Goal: Task Accomplishment & Management: Use online tool/utility

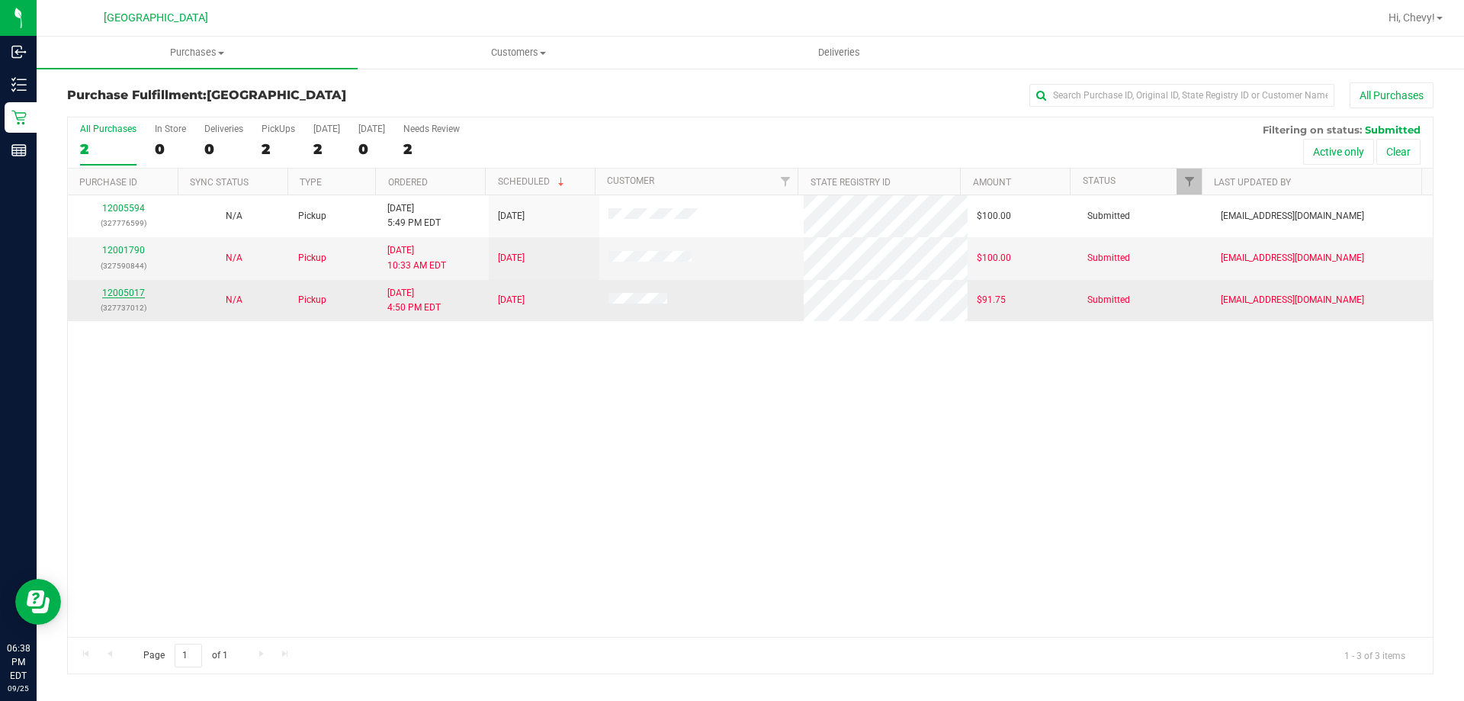
click at [137, 291] on link "12005017" at bounding box center [123, 292] width 43 height 11
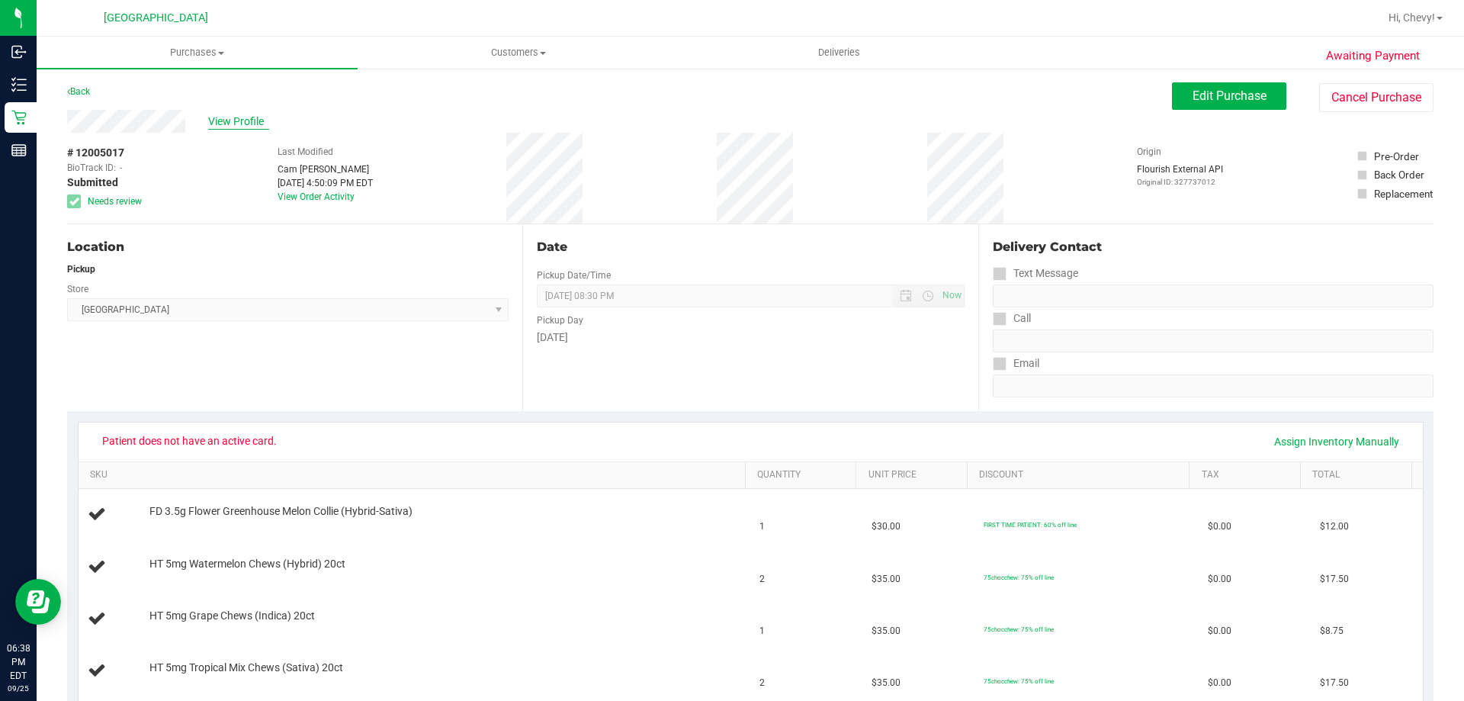
click at [230, 123] on span "View Profile" at bounding box center [238, 122] width 61 height 16
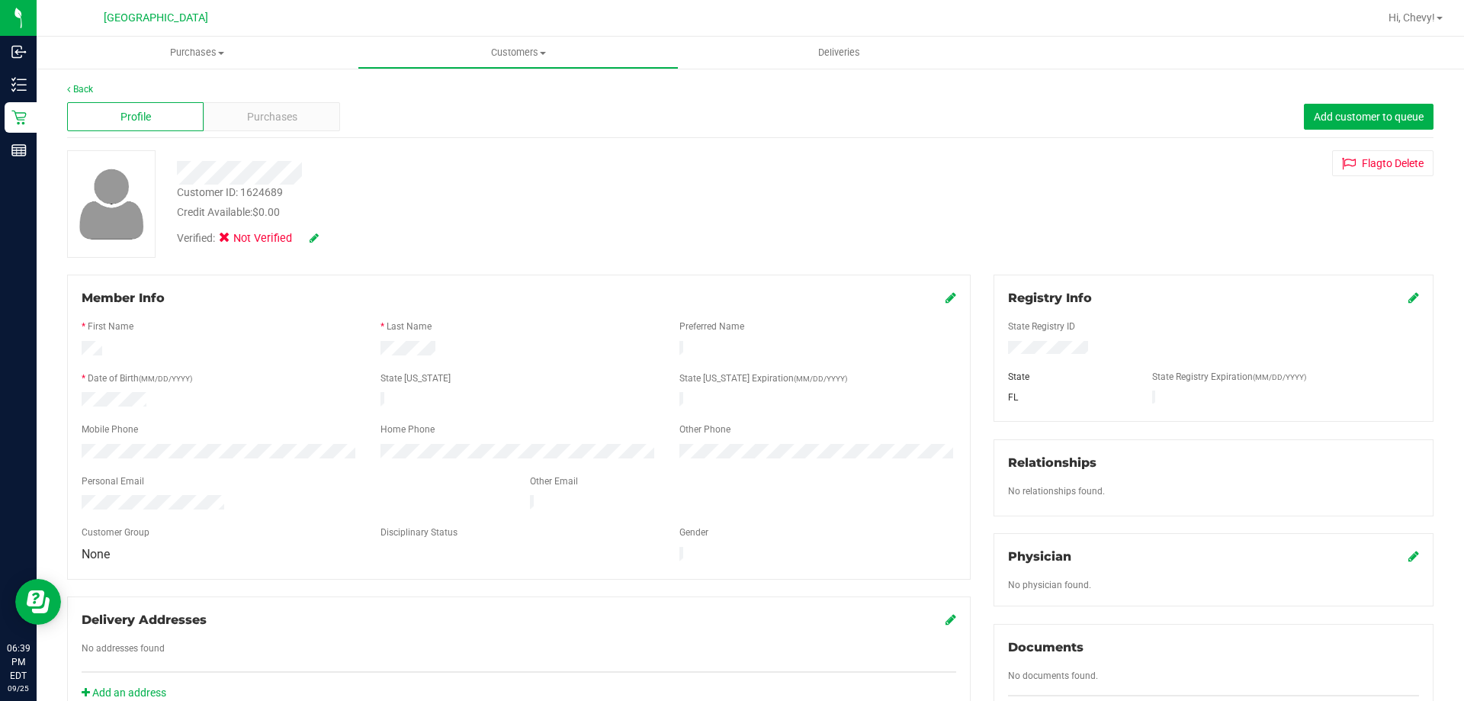
click at [313, 237] on icon at bounding box center [314, 238] width 9 height 11
click at [226, 240] on icon at bounding box center [229, 240] width 10 height 0
click at [0, 0] on input "Medical" at bounding box center [0, 0] width 0 height 0
click at [342, 246] on div "Verified: Medical" at bounding box center [281, 240] width 232 height 20
click at [340, 239] on icon at bounding box center [335, 238] width 12 height 11
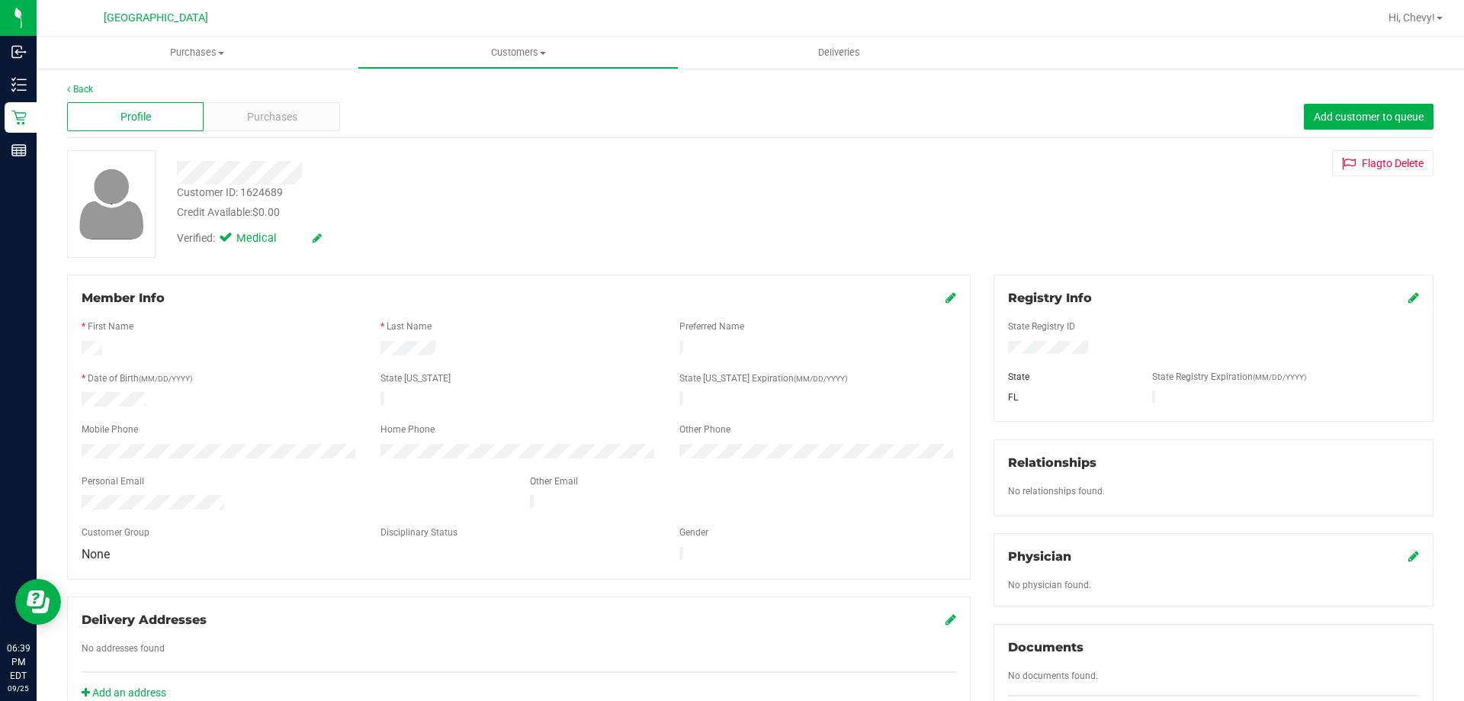
click at [1408, 294] on icon at bounding box center [1413, 297] width 11 height 12
click at [982, 355] on div "Registry Info State Registry ID * State State Registry Expiration (MM/DD/YYYY) …" at bounding box center [1213, 557] width 463 height 564
click at [1405, 293] on icon at bounding box center [1412, 299] width 14 height 12
click at [145, 108] on div "Profile" at bounding box center [135, 116] width 137 height 29
click at [193, 55] on span "Purchases" at bounding box center [197, 53] width 321 height 14
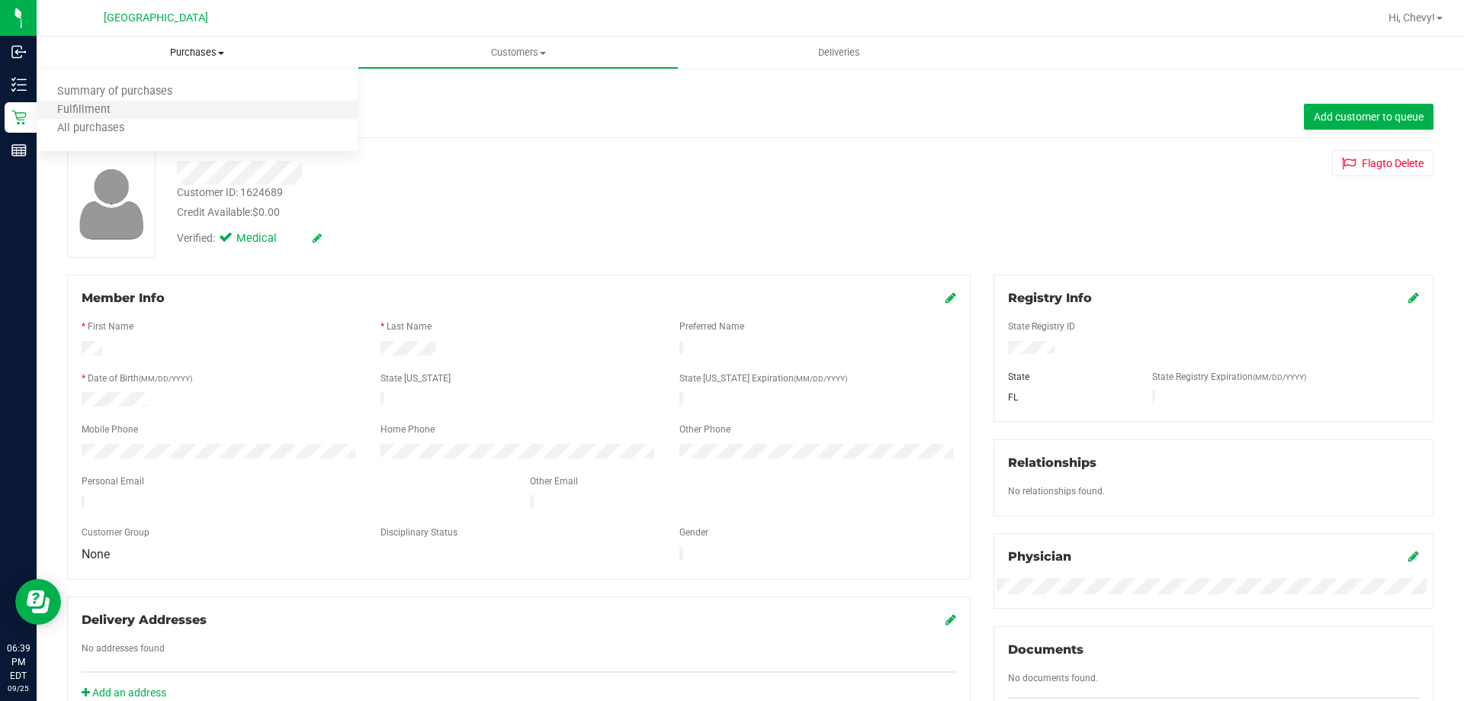
click at [164, 115] on li "Fulfillment" at bounding box center [197, 110] width 321 height 18
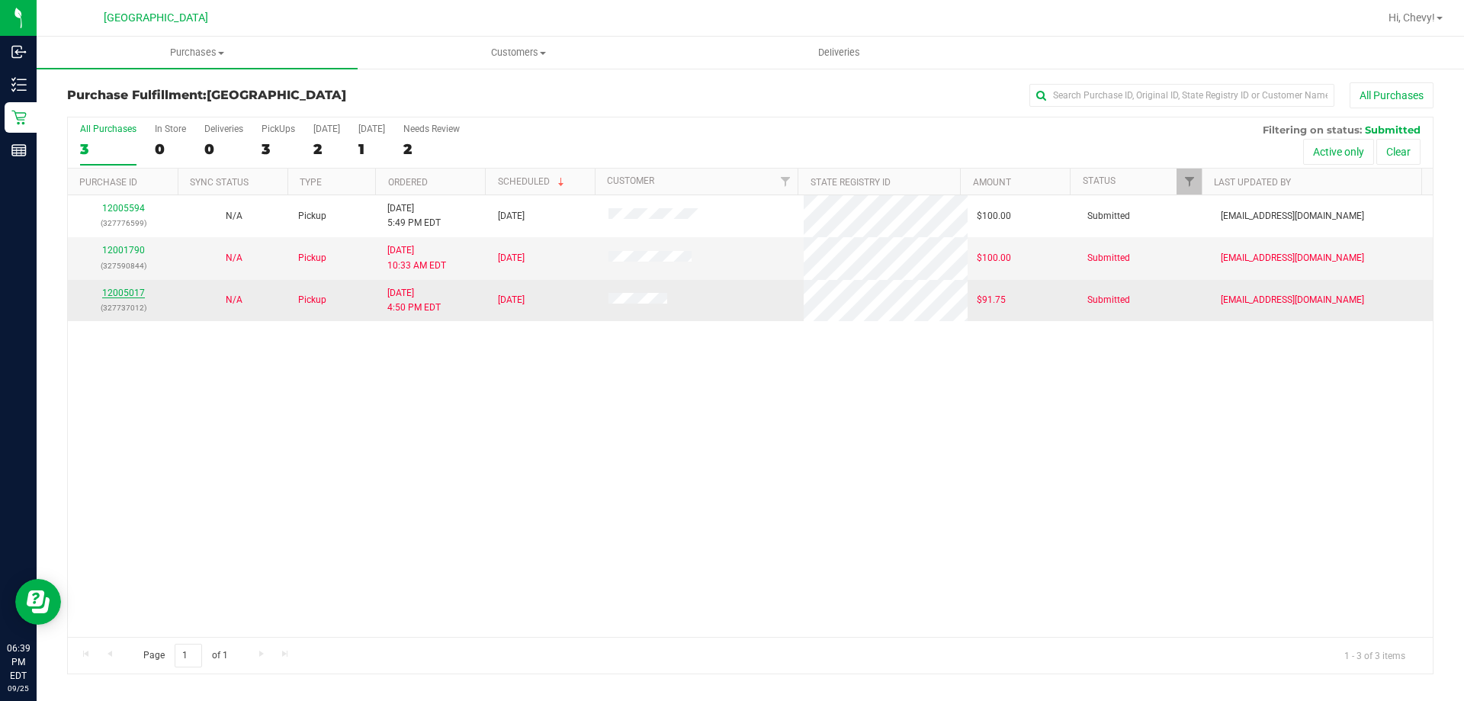
click at [127, 291] on link "12005017" at bounding box center [123, 292] width 43 height 11
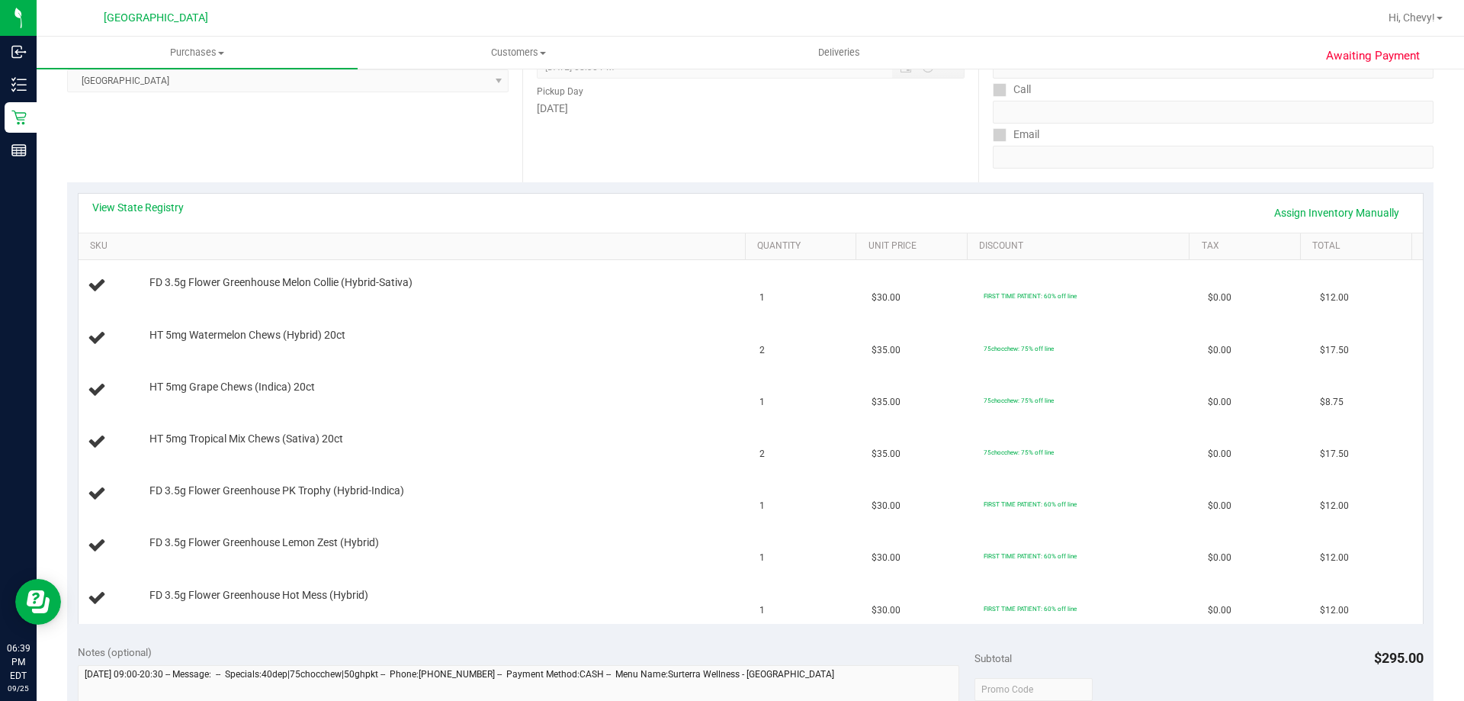
scroll to position [534, 0]
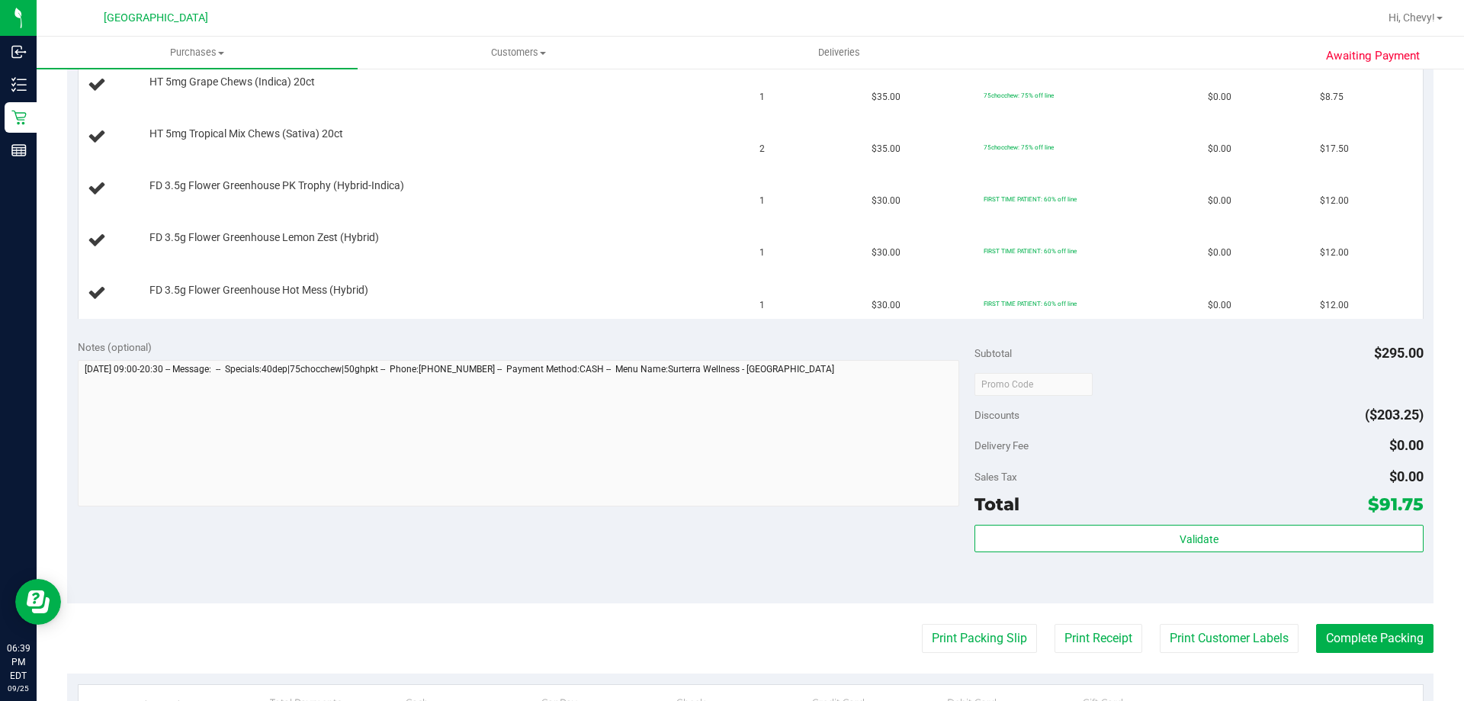
click at [973, 657] on purchase-details "Back Edit Purchase Cancel Purchase View Profile # 12005017 BioTrack ID: - Submi…" at bounding box center [750, 254] width 1367 height 1410
click at [968, 641] on button "Print Packing Slip" at bounding box center [979, 638] width 115 height 29
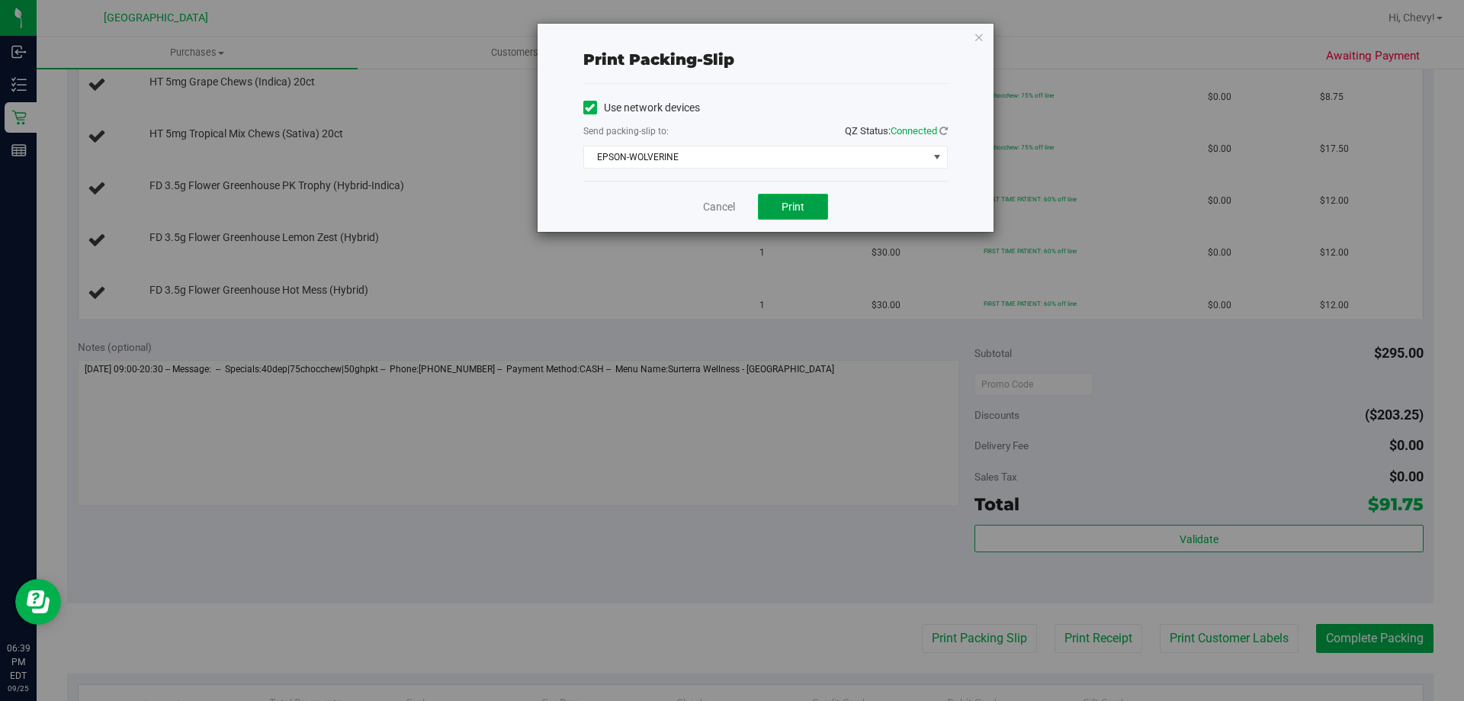
click at [776, 206] on button "Print" at bounding box center [793, 207] width 70 height 26
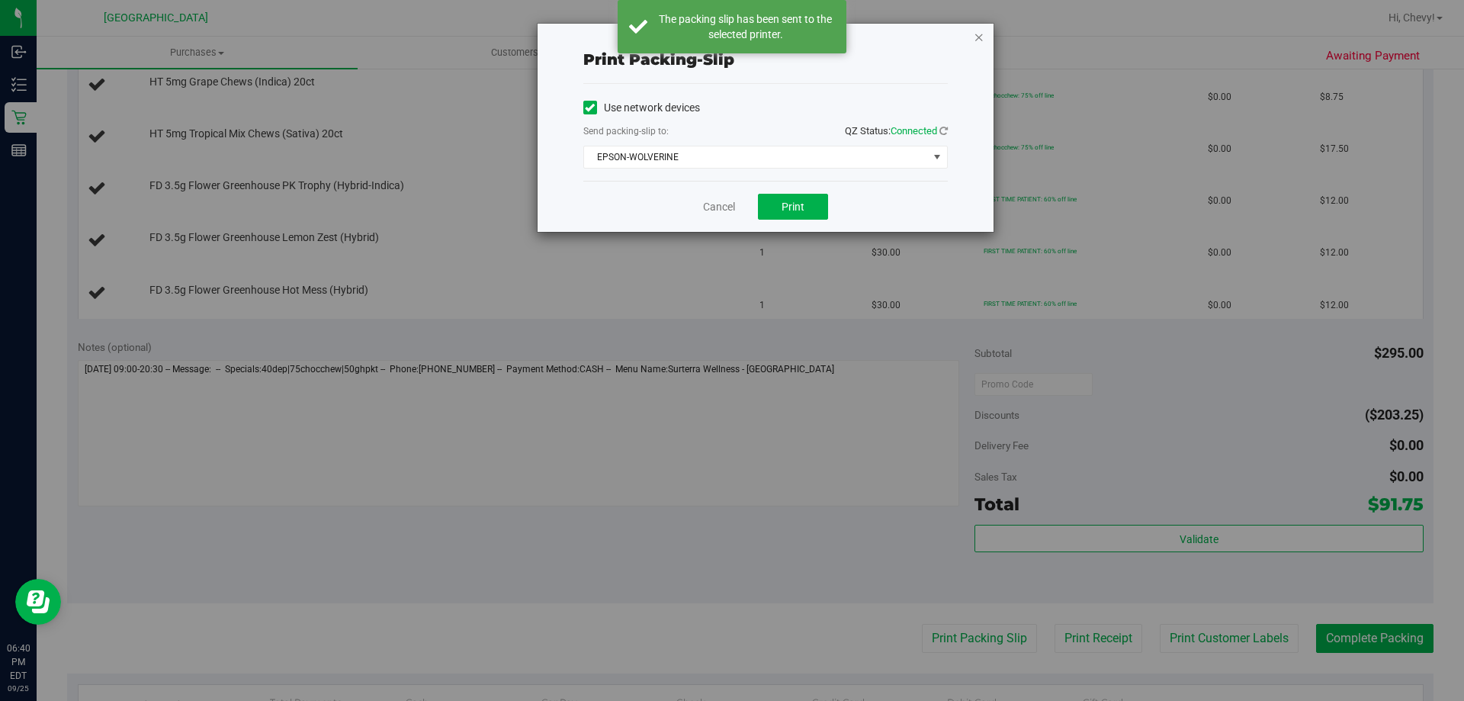
click at [981, 34] on icon "button" at bounding box center [979, 36] width 11 height 18
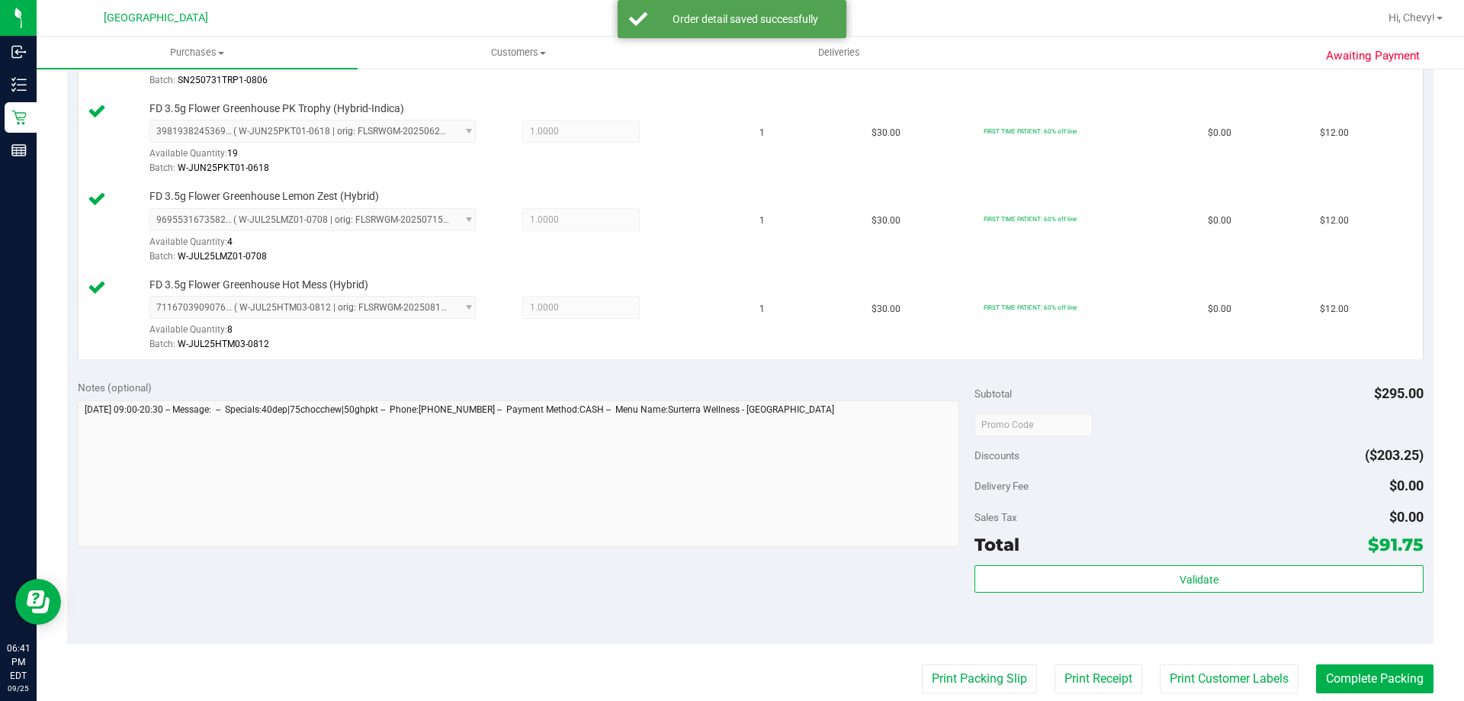
scroll to position [882, 0]
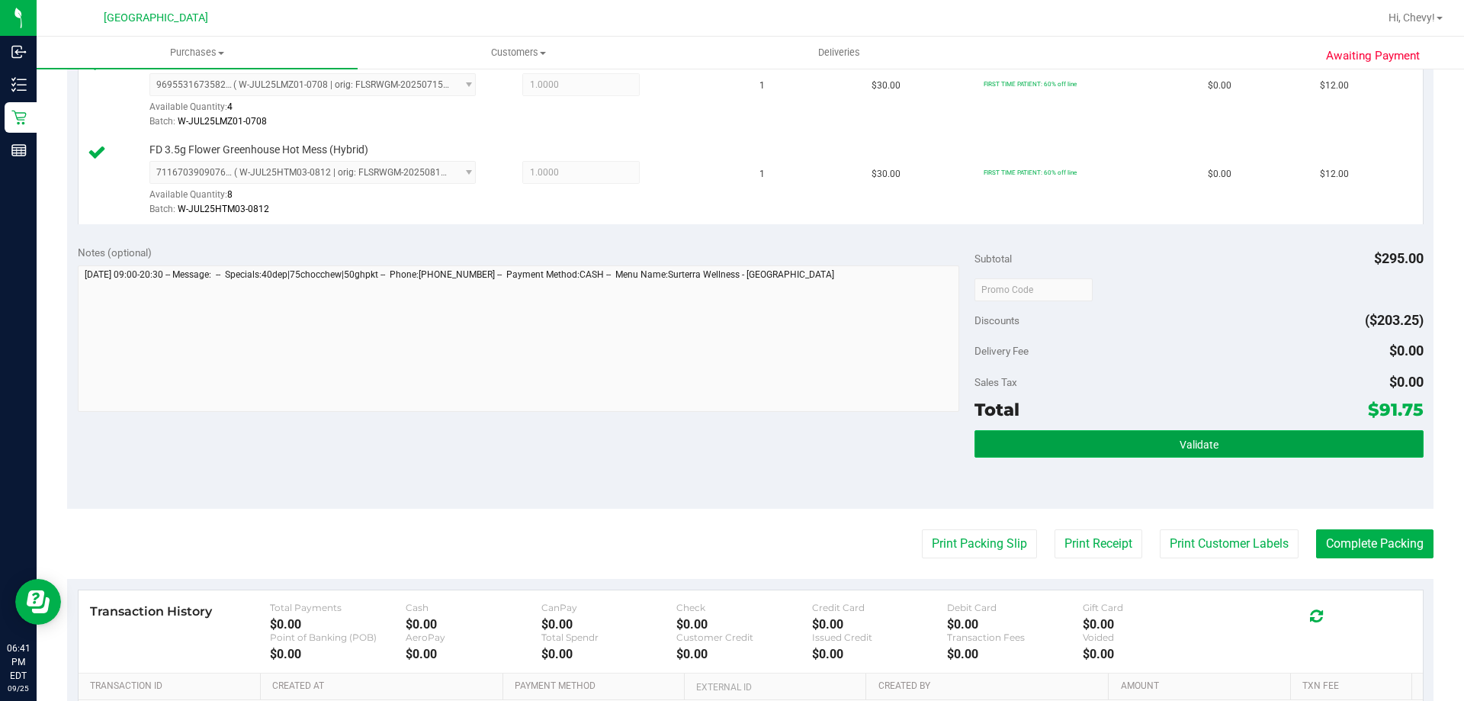
click at [1099, 451] on button "Validate" at bounding box center [1199, 443] width 448 height 27
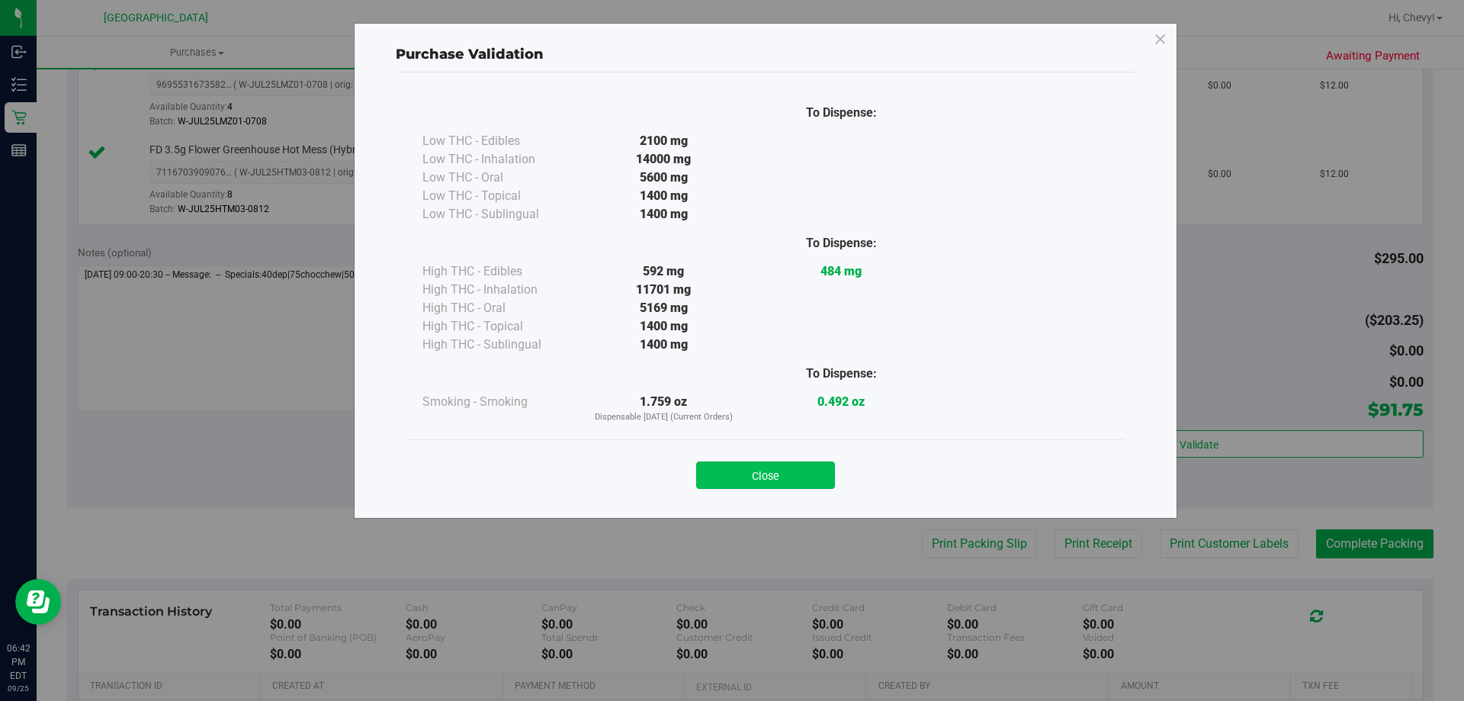
click at [756, 468] on button "Close" at bounding box center [765, 474] width 139 height 27
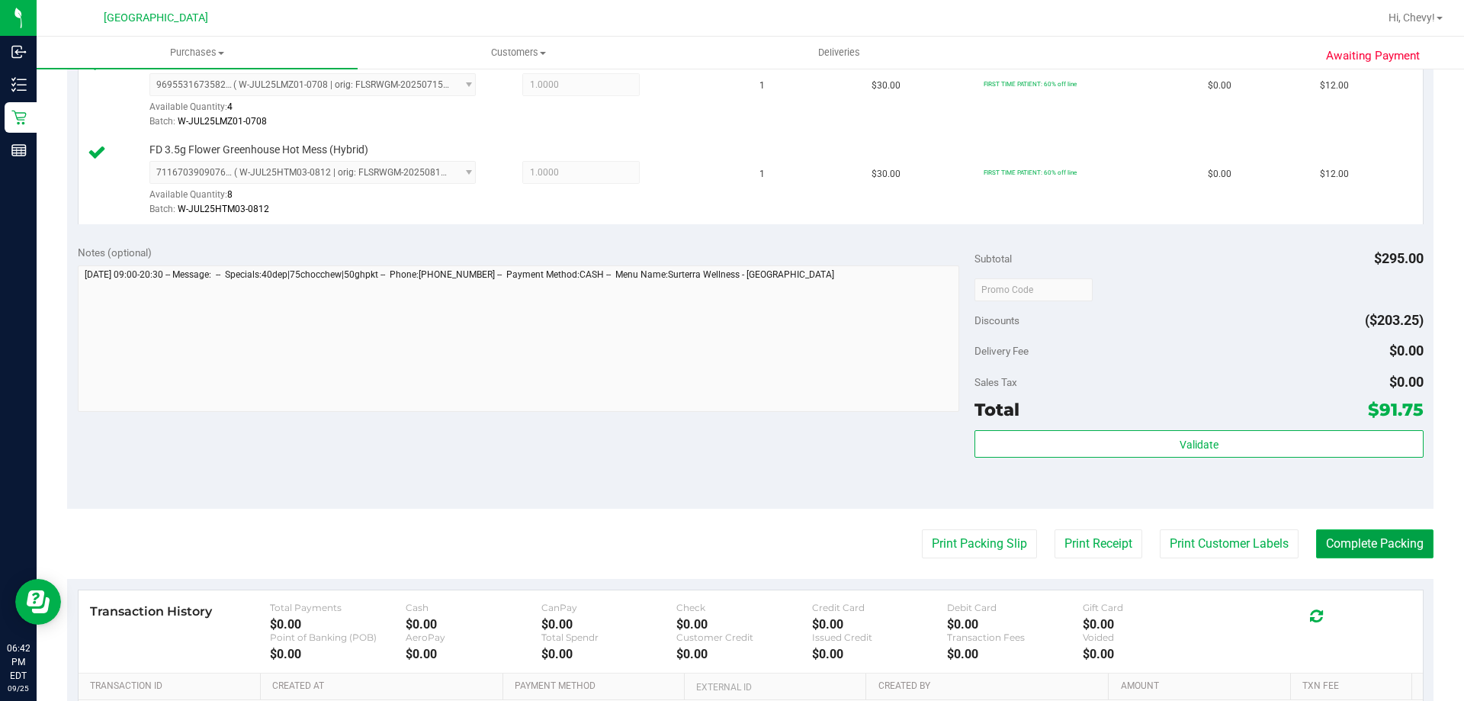
click at [1374, 541] on button "Complete Packing" at bounding box center [1374, 543] width 117 height 29
